Goal: Entertainment & Leisure: Consume media (video, audio)

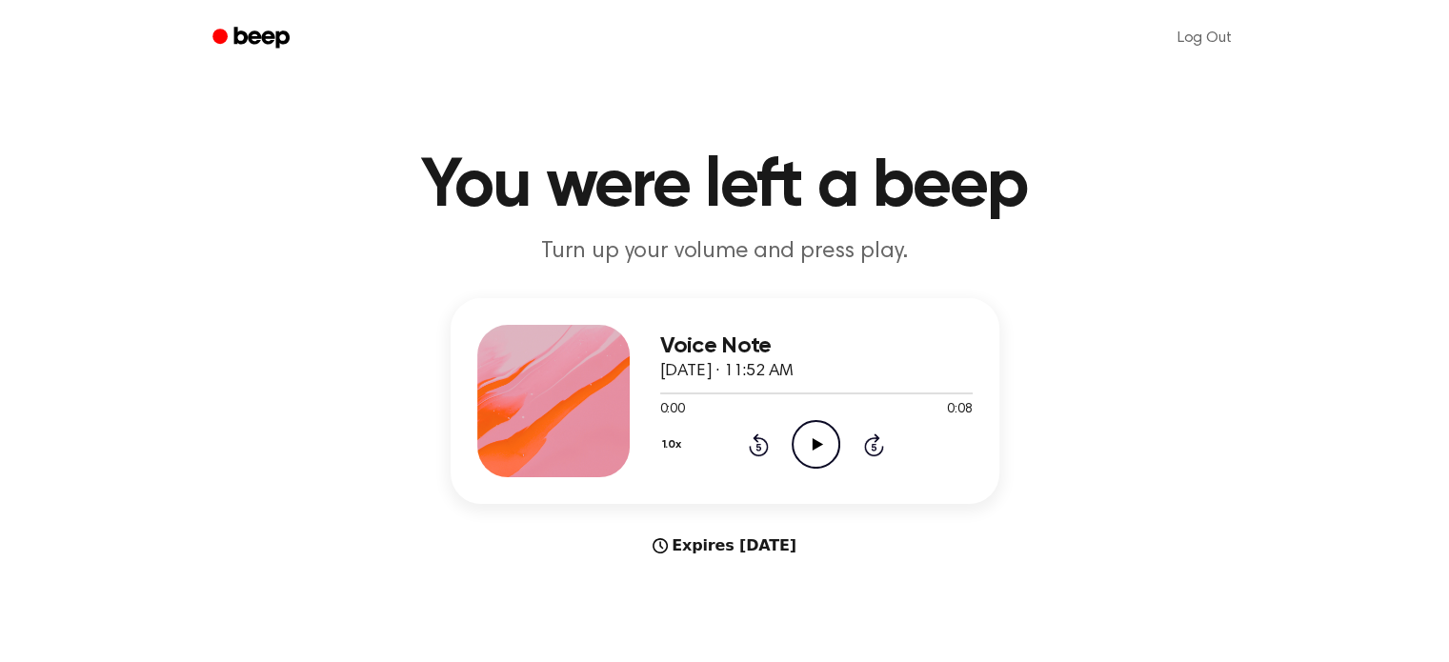
click at [814, 455] on icon "Play Audio" at bounding box center [816, 444] width 49 height 49
click at [805, 444] on icon "Play Audio" at bounding box center [816, 444] width 49 height 49
click at [807, 456] on icon "Play Audio" at bounding box center [816, 444] width 49 height 49
